Goal: Navigation & Orientation: Find specific page/section

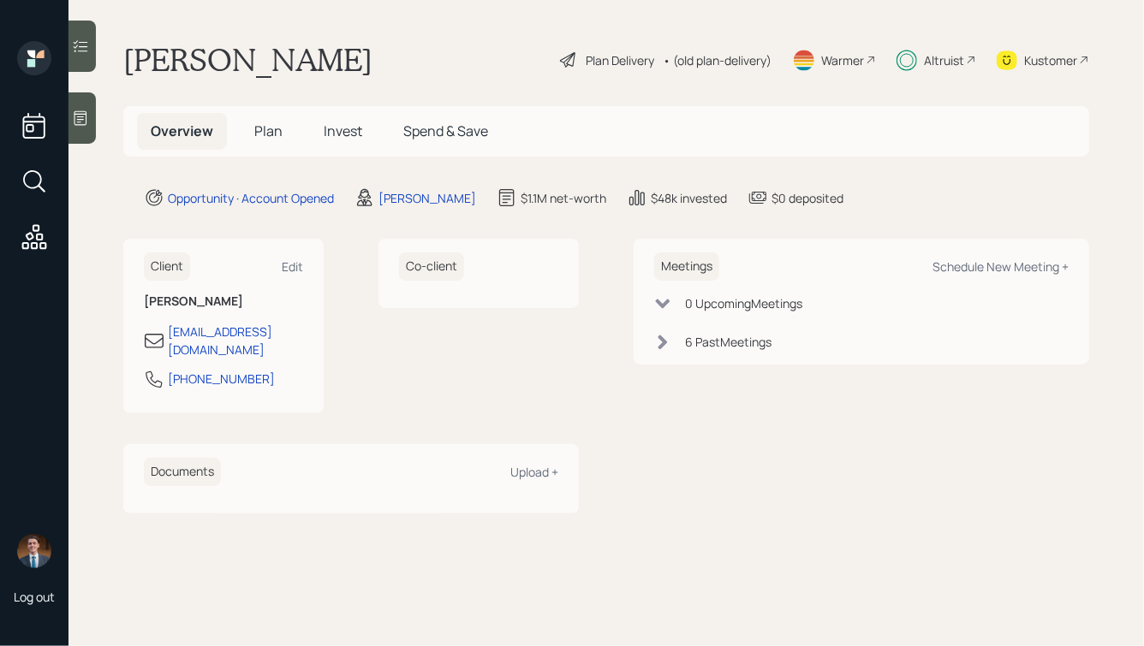
click at [952, 57] on div "Altruist" at bounding box center [944, 60] width 40 height 18
click at [265, 126] on span "Plan" at bounding box center [268, 131] width 28 height 19
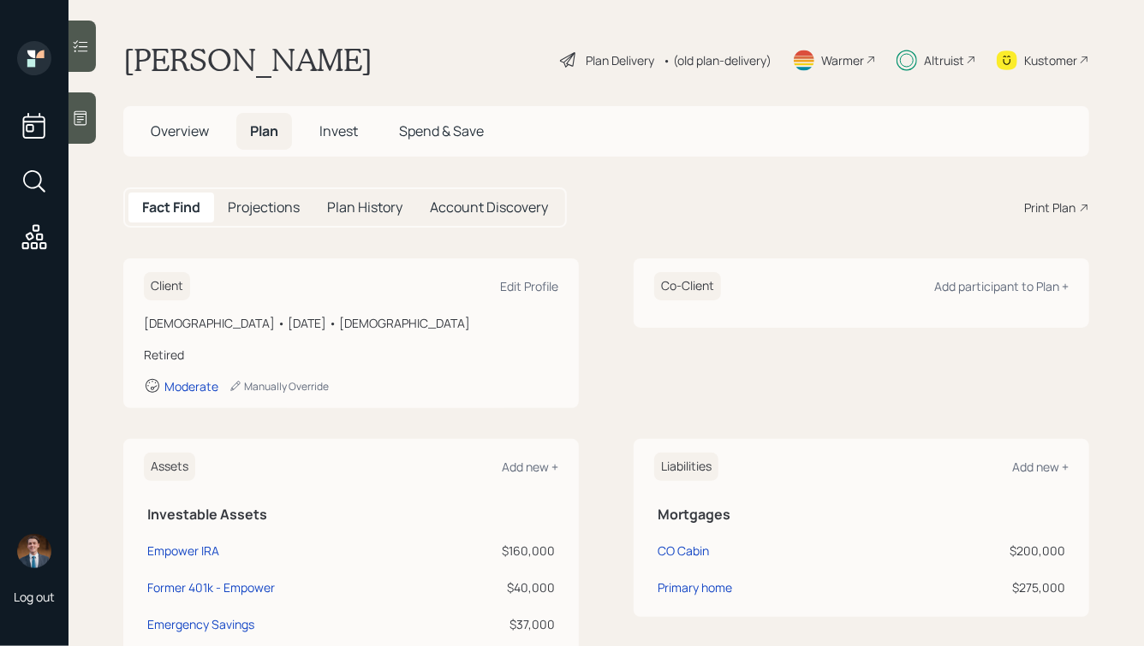
click at [343, 123] on span "Invest" at bounding box center [338, 131] width 39 height 19
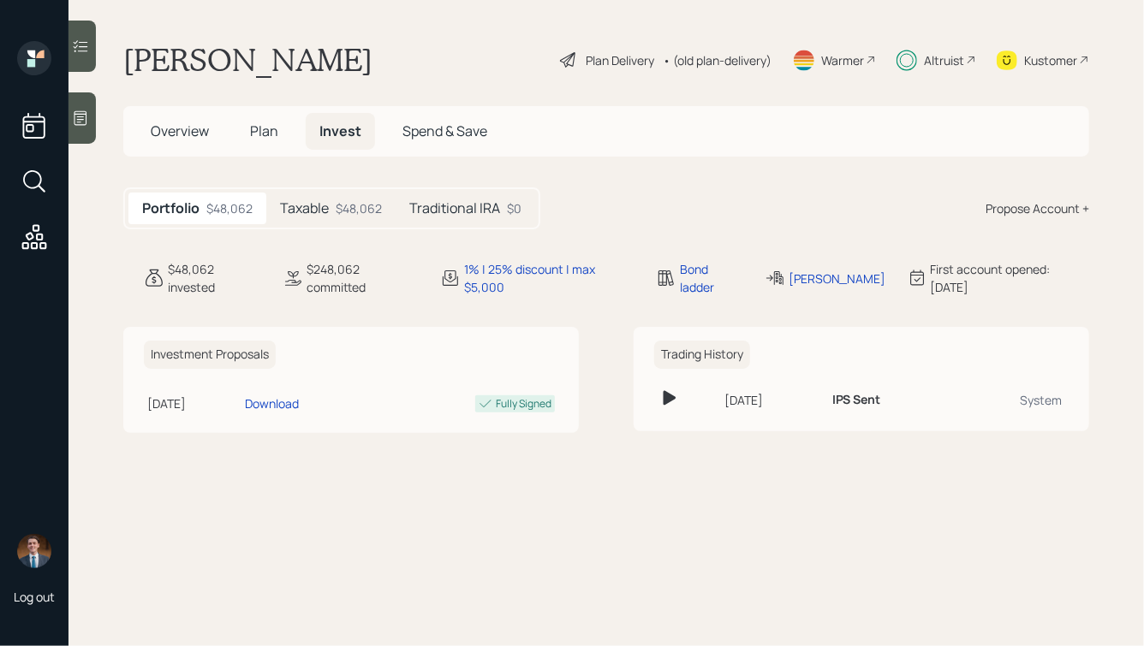
click at [326, 205] on h5 "Taxable" at bounding box center [304, 208] width 49 height 16
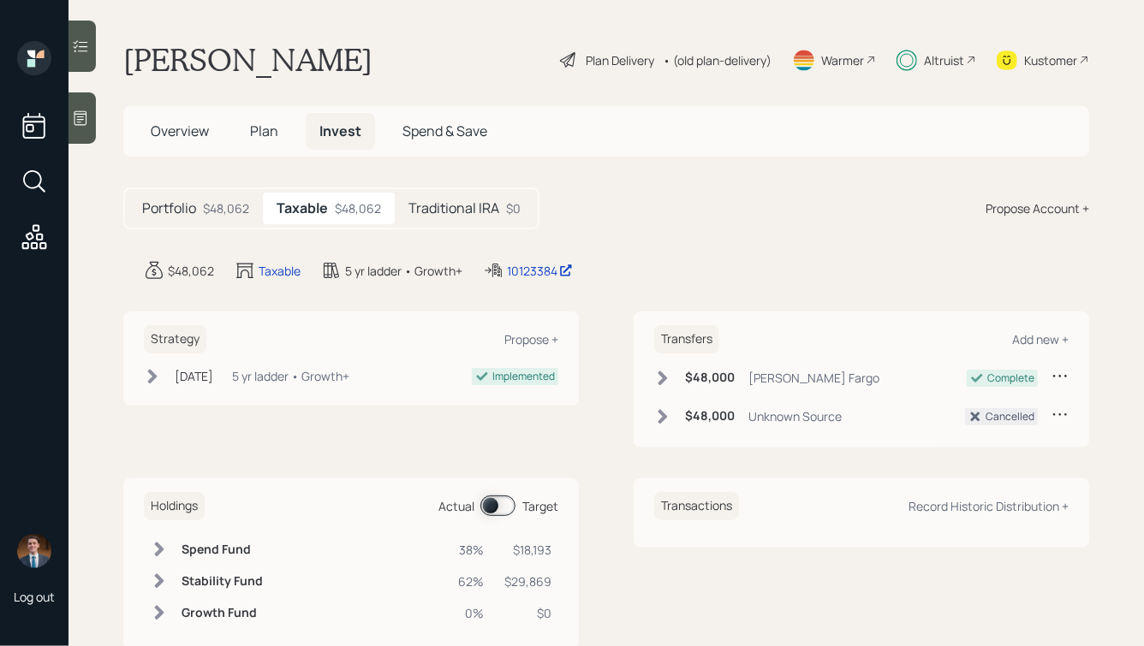
click at [453, 202] on h5 "Traditional IRA" at bounding box center [453, 208] width 91 height 16
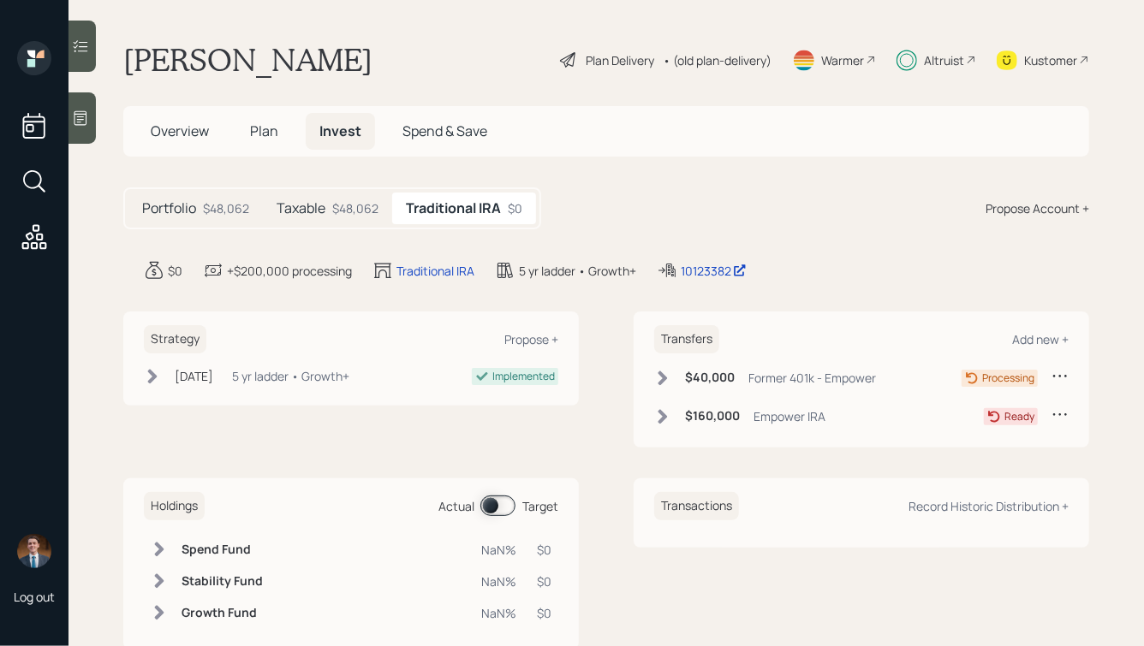
click at [662, 418] on icon at bounding box center [662, 416] width 9 height 15
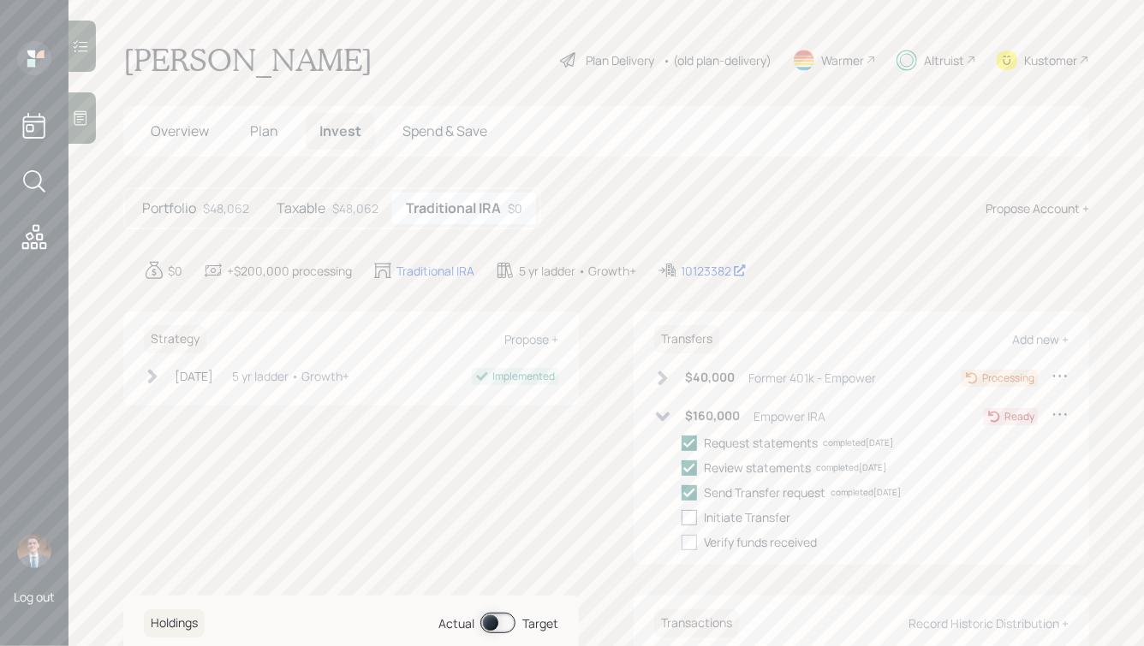
click at [689, 516] on div at bounding box center [688, 517] width 15 height 15
click at [681, 517] on input "checkbox" at bounding box center [681, 517] width 1 height 1
checkbox input "true"
